Goal: Find specific page/section: Find specific page/section

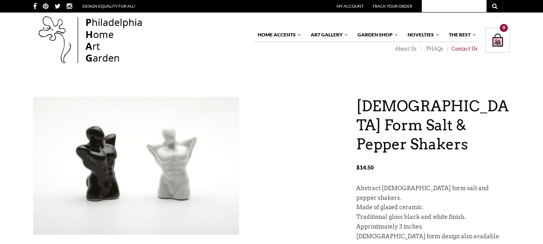
click at [466, 47] on link "Contact Us" at bounding box center [463, 49] width 30 height 6
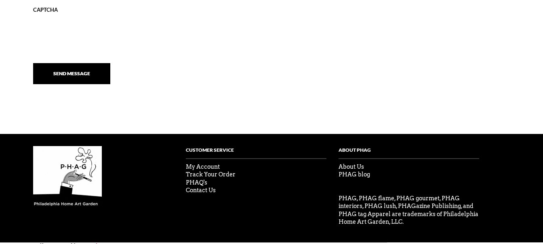
scroll to position [651, 0]
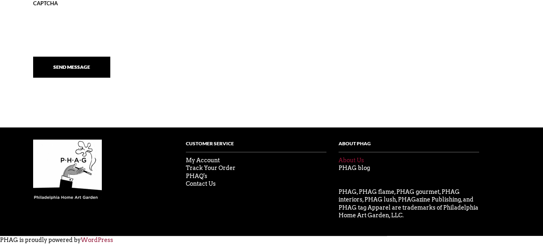
click at [358, 161] on link "About Us" at bounding box center [351, 160] width 25 height 6
click at [201, 186] on link "Contact Us" at bounding box center [201, 183] width 30 height 6
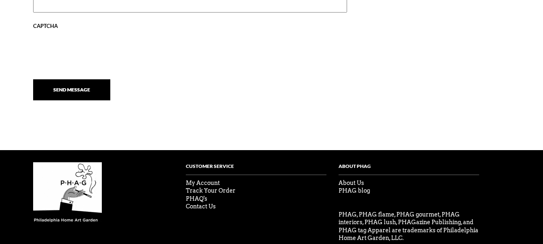
scroll to position [651, 0]
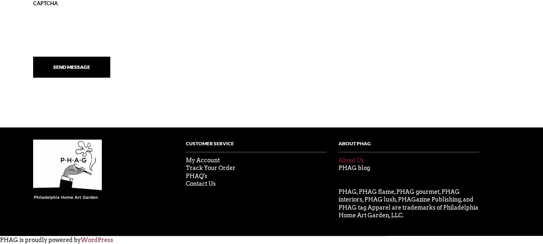
click at [355, 162] on link "About Us" at bounding box center [351, 160] width 25 height 6
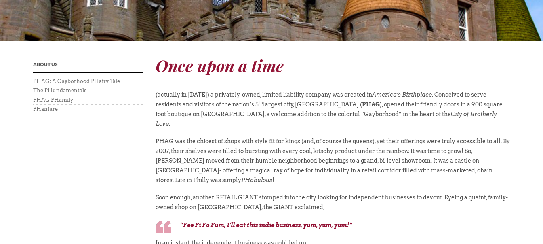
scroll to position [339, 0]
